Goal: Information Seeking & Learning: Learn about a topic

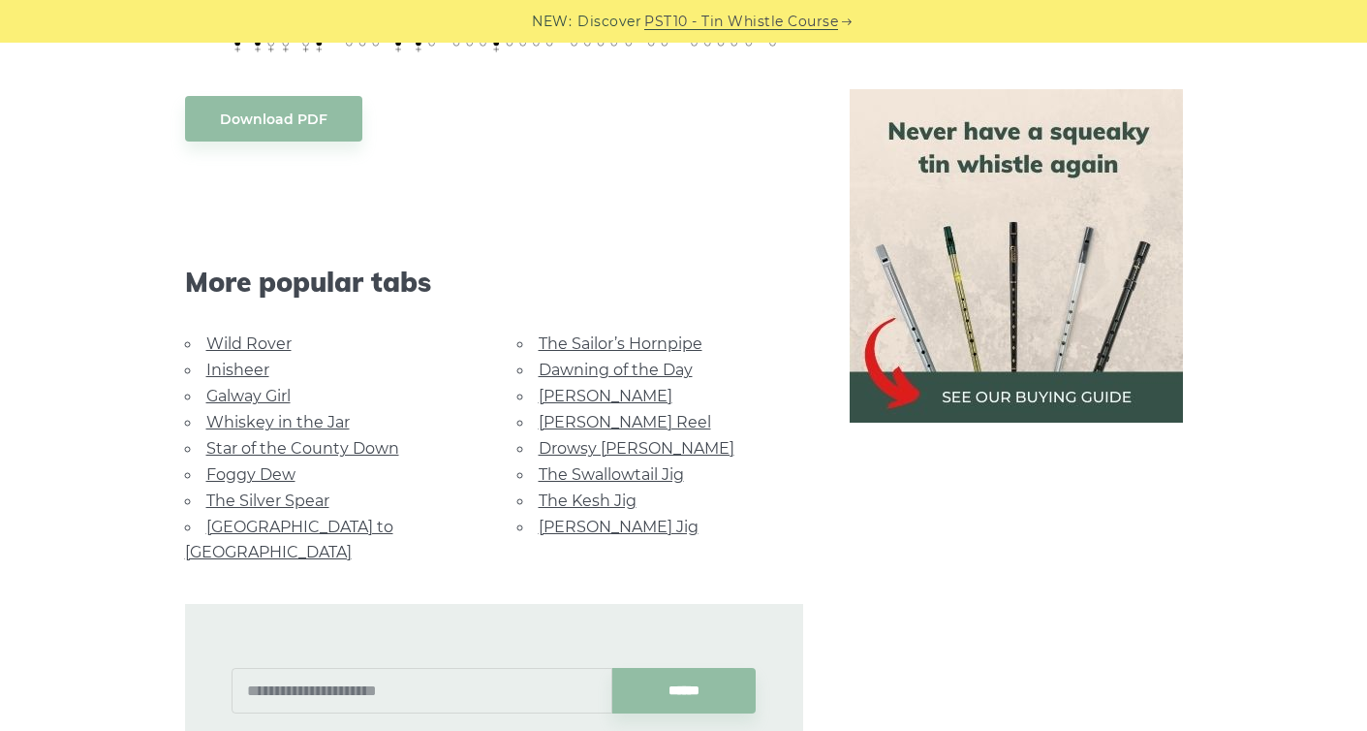
scroll to position [1575, 0]
click at [307, 444] on link "Star of the County Down" at bounding box center [302, 446] width 193 height 18
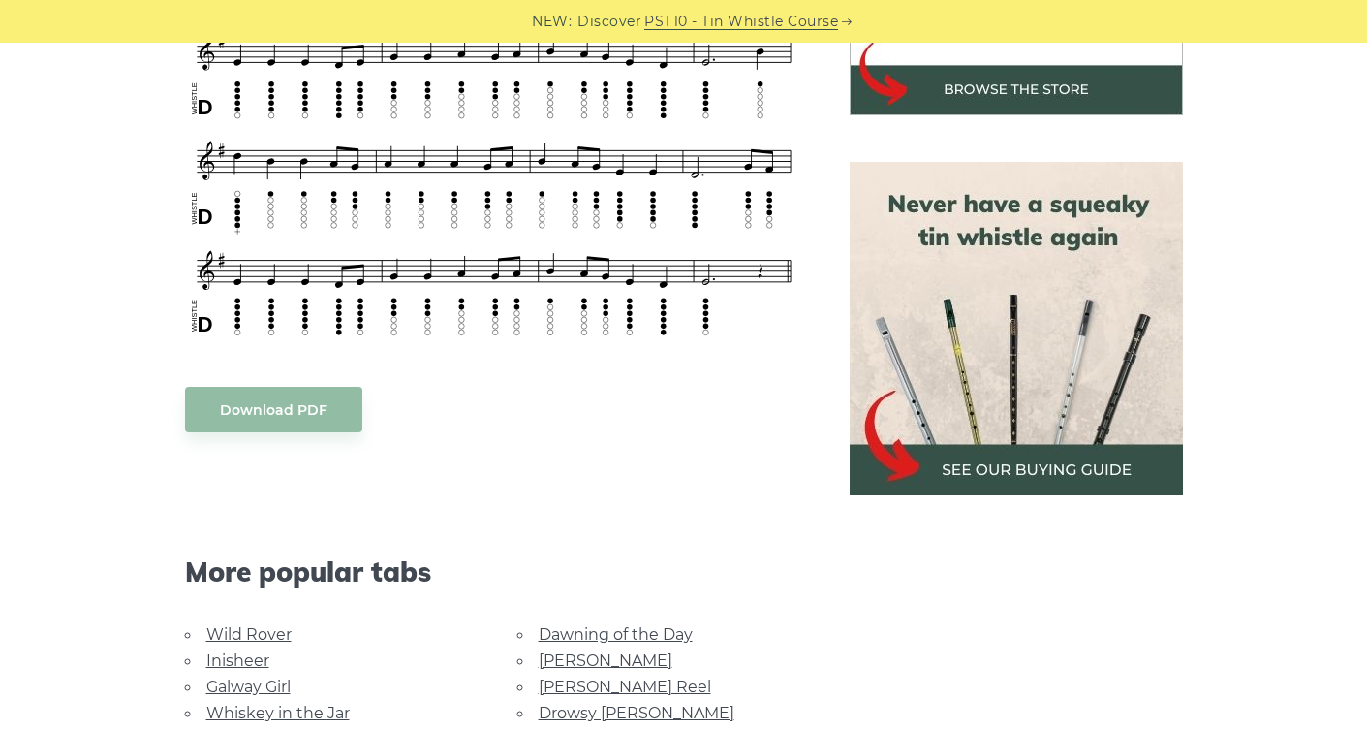
scroll to position [775, 0]
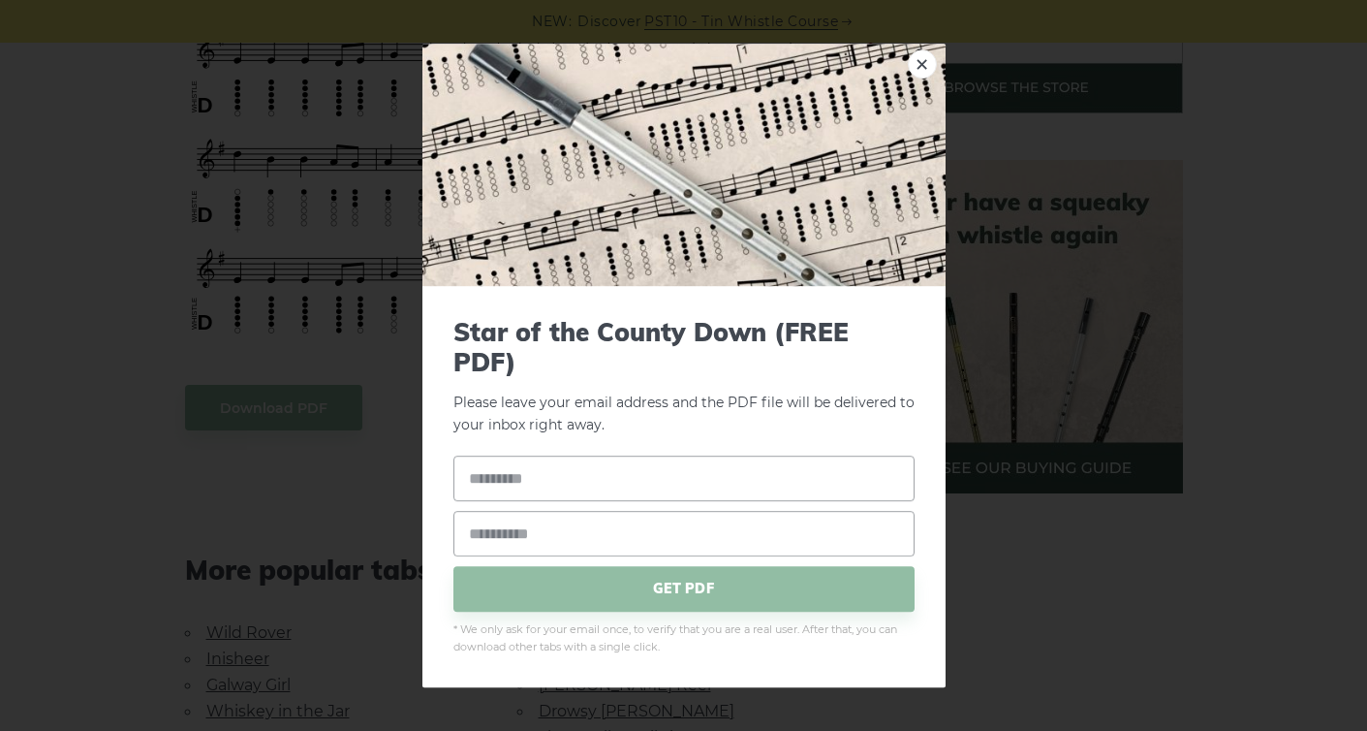
click at [289, 403] on body "NEW: Discover PST10 - Tin Whistle Course Lessons Fingering Charts Tabs & Notes …" at bounding box center [683, 713] width 1367 height 2977
click at [924, 59] on link "×" at bounding box center [922, 63] width 29 height 29
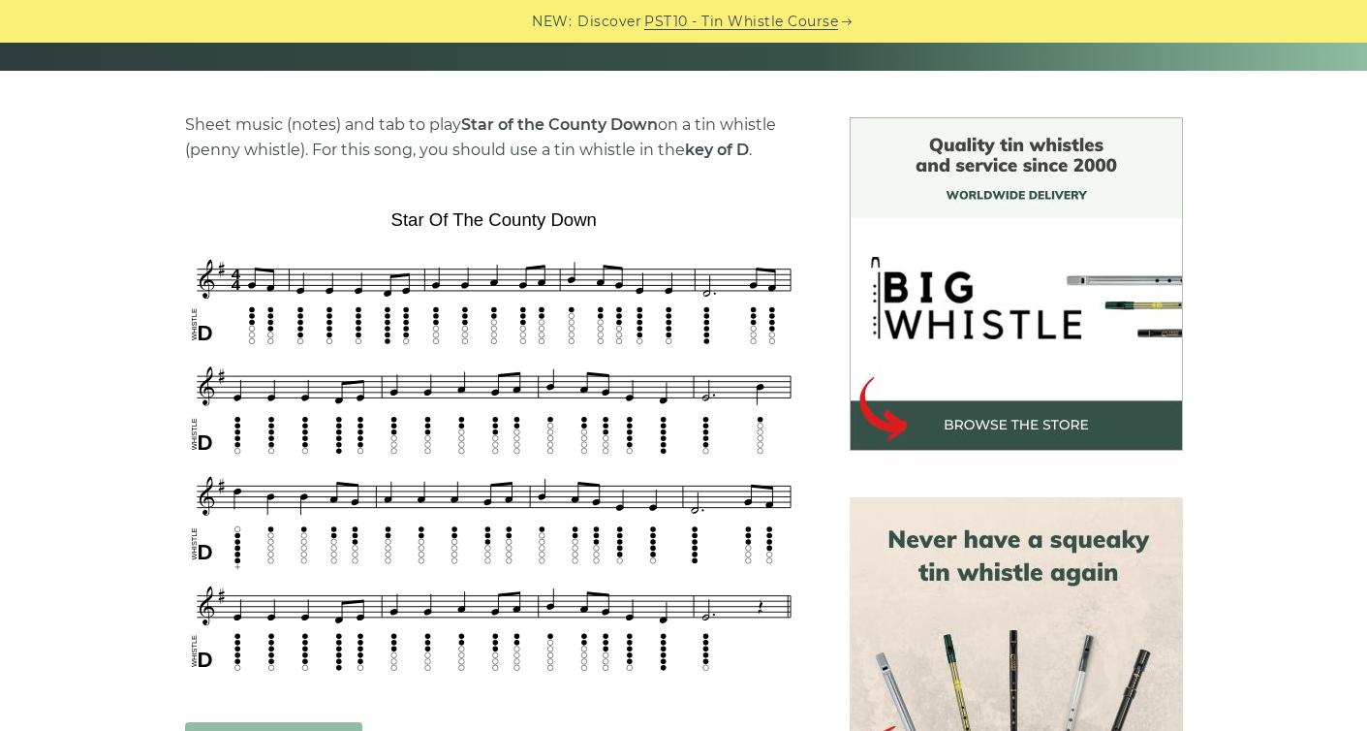
scroll to position [443, 0]
